Goal: Check status

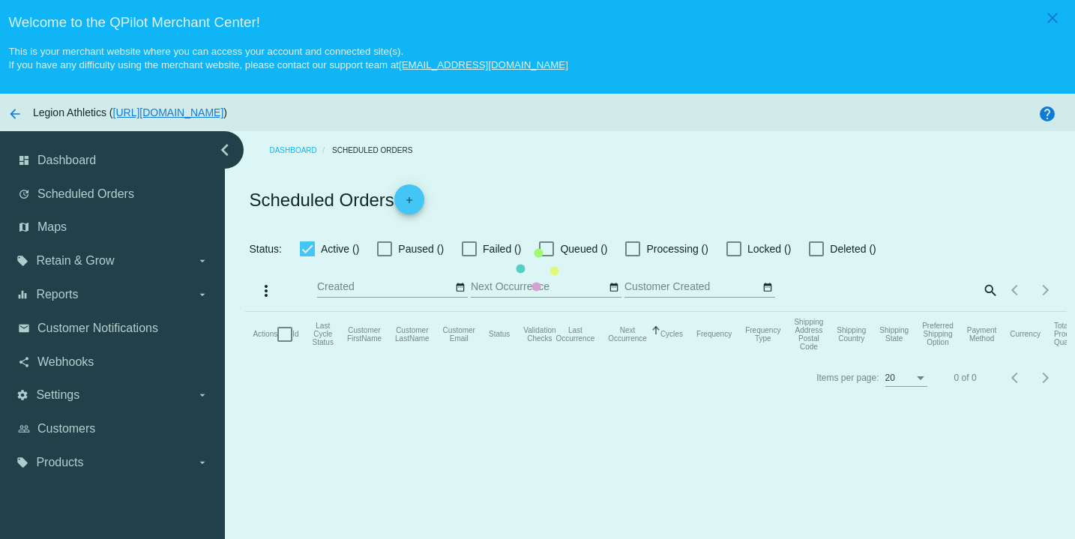
checkbox input "true"
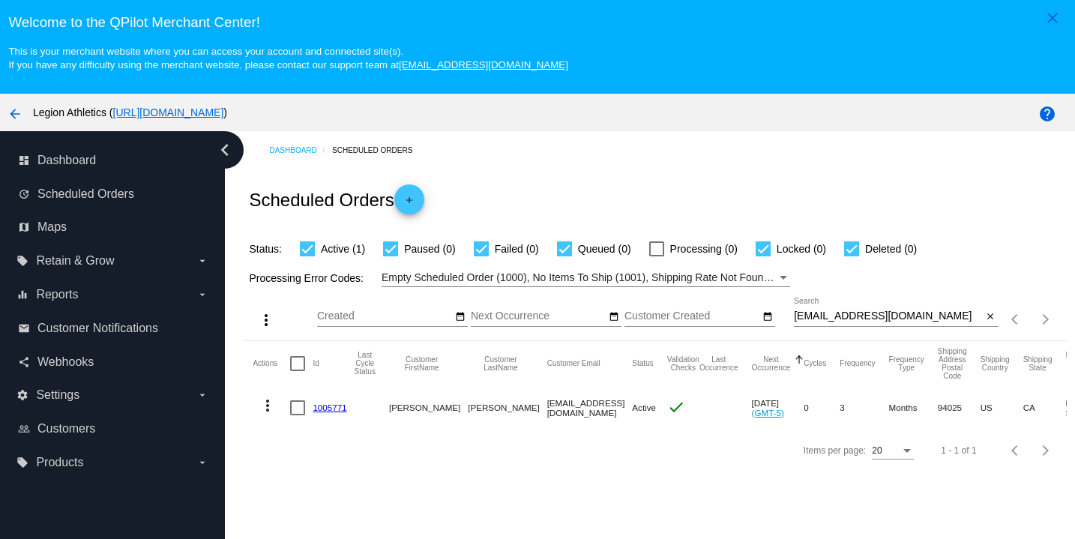
click at [330, 412] on link "1005771" at bounding box center [329, 407] width 34 height 10
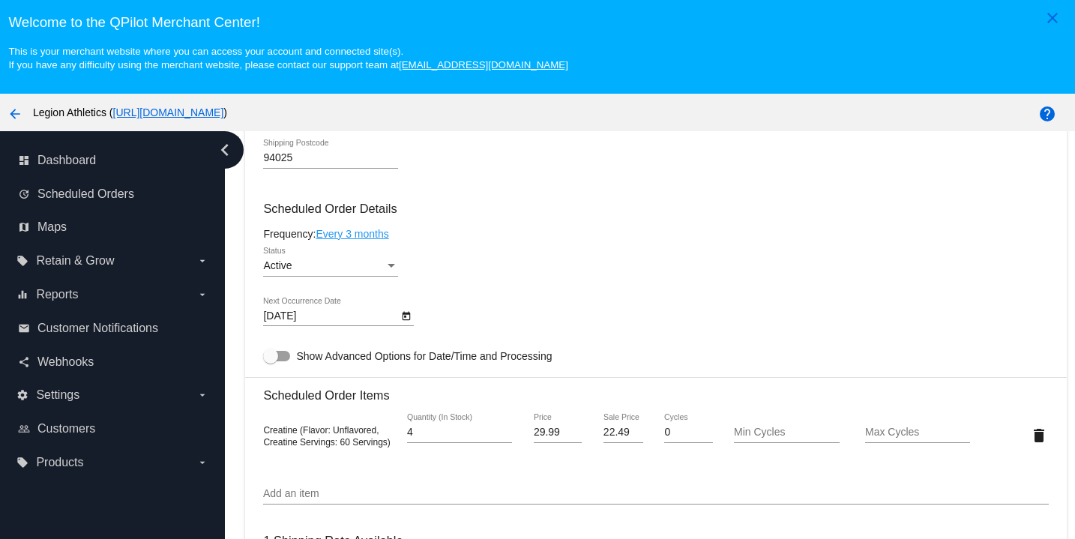
scroll to position [673, 0]
